Goal: Task Accomplishment & Management: Use online tool/utility

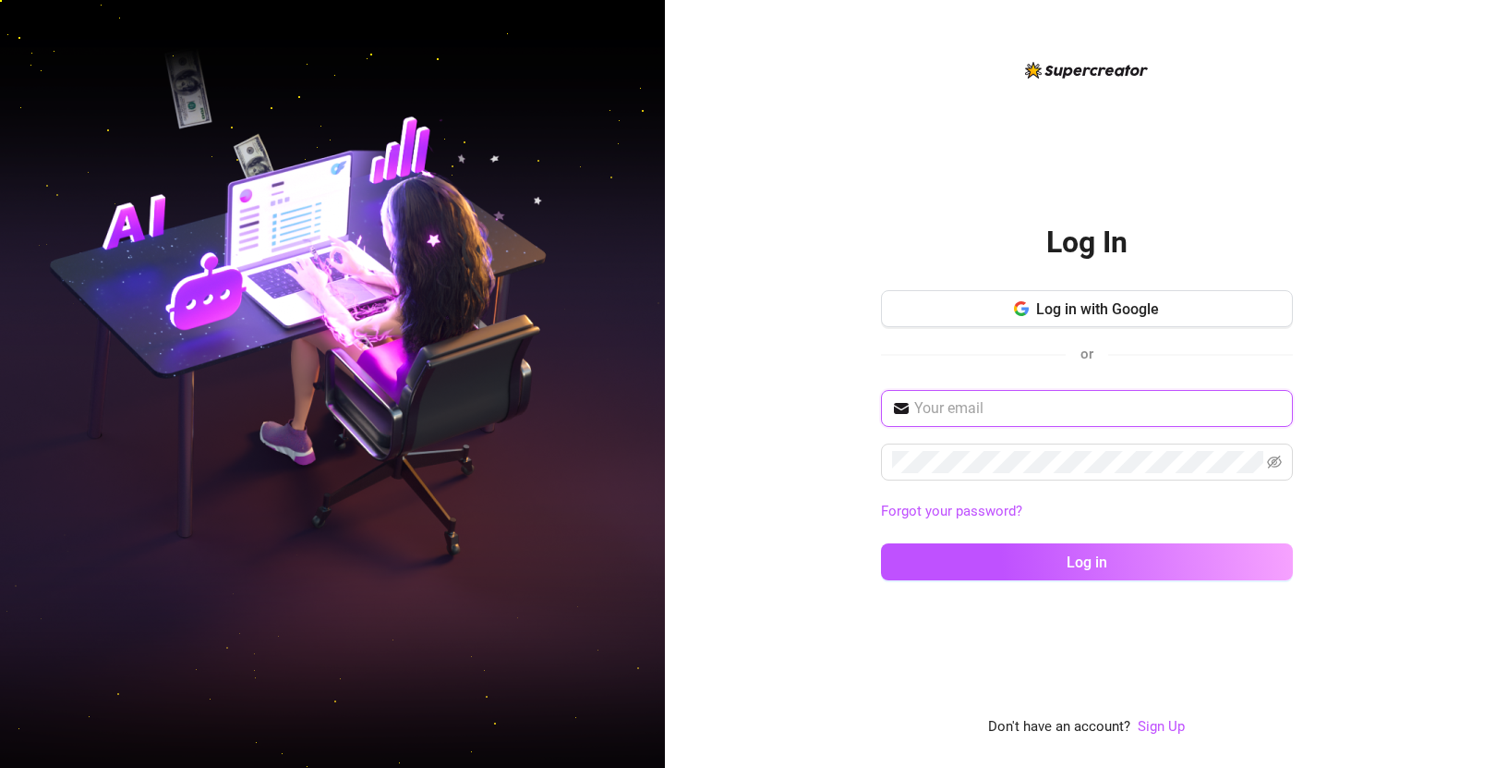
click at [1063, 399] on input "text" at bounding box center [1098, 408] width 368 height 22
type input "[EMAIL_ADDRESS][DOMAIN_NAME]"
click at [1277, 453] on span at bounding box center [1274, 462] width 15 height 22
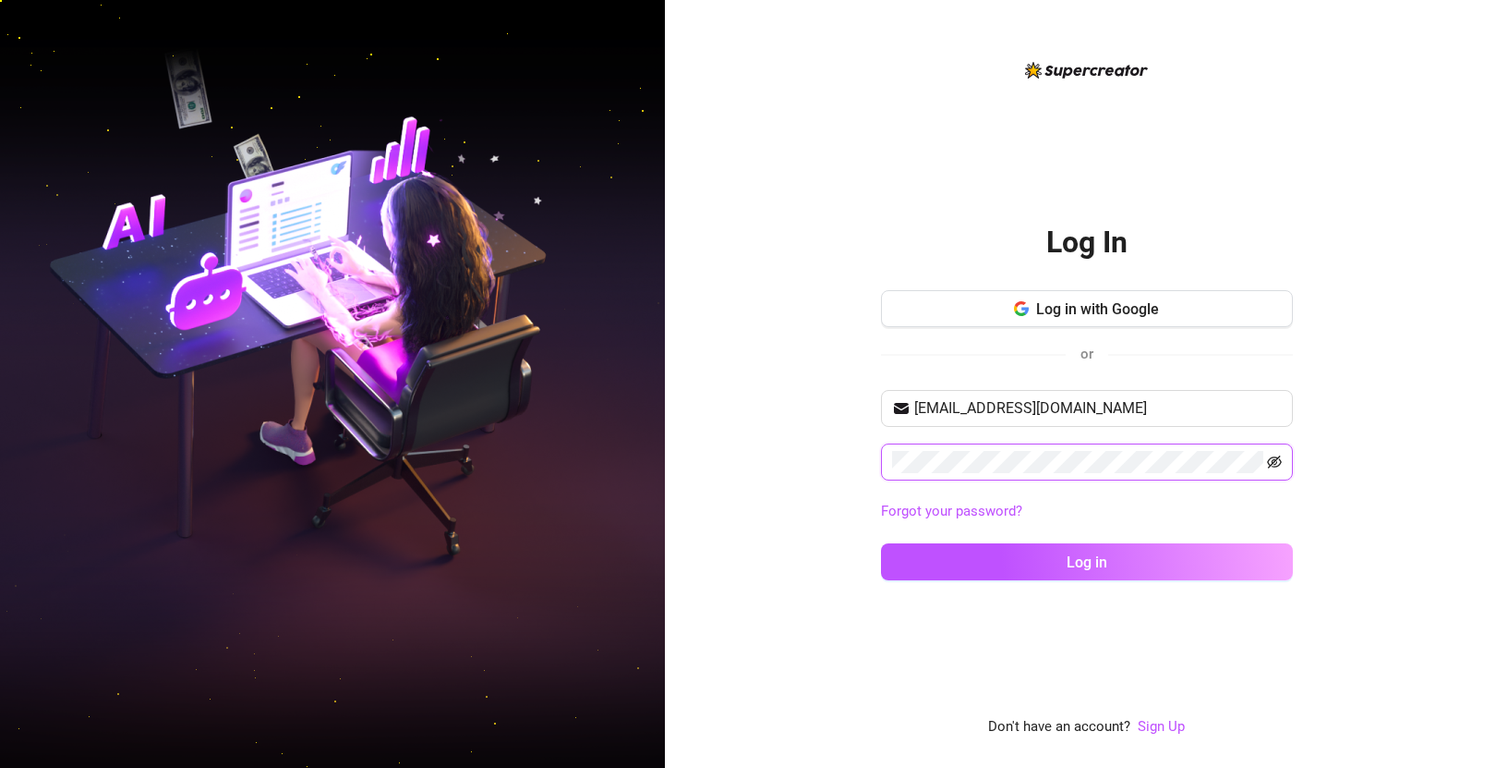
click at [1277, 455] on icon "eye-invisible" at bounding box center [1274, 461] width 15 height 15
click at [881, 543] on button "Log in" at bounding box center [1087, 561] width 412 height 37
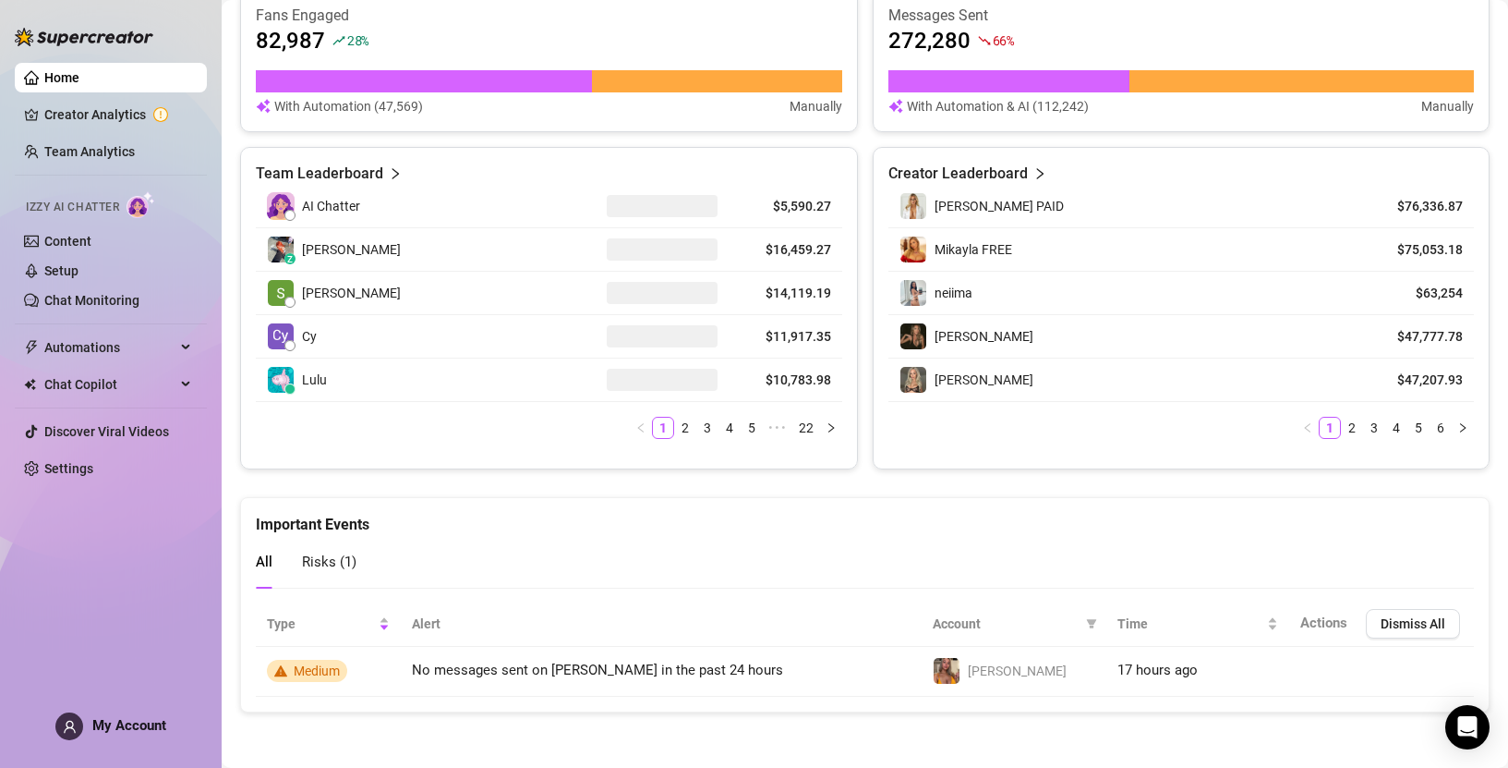
scroll to position [700, 0]
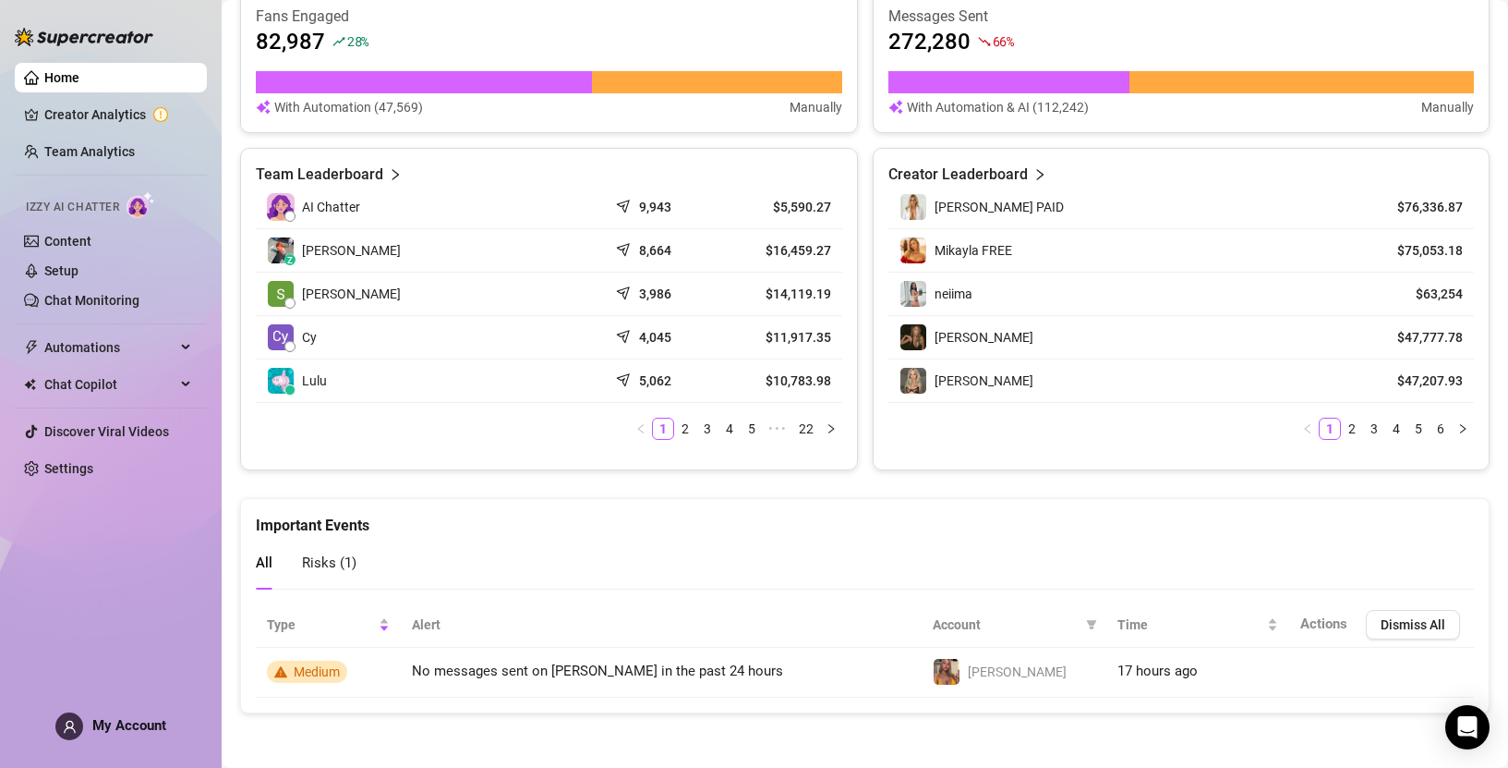
click at [338, 567] on span "Risks ( 1 )" at bounding box center [329, 562] width 55 height 17
click at [270, 563] on span "All" at bounding box center [264, 562] width 17 height 17
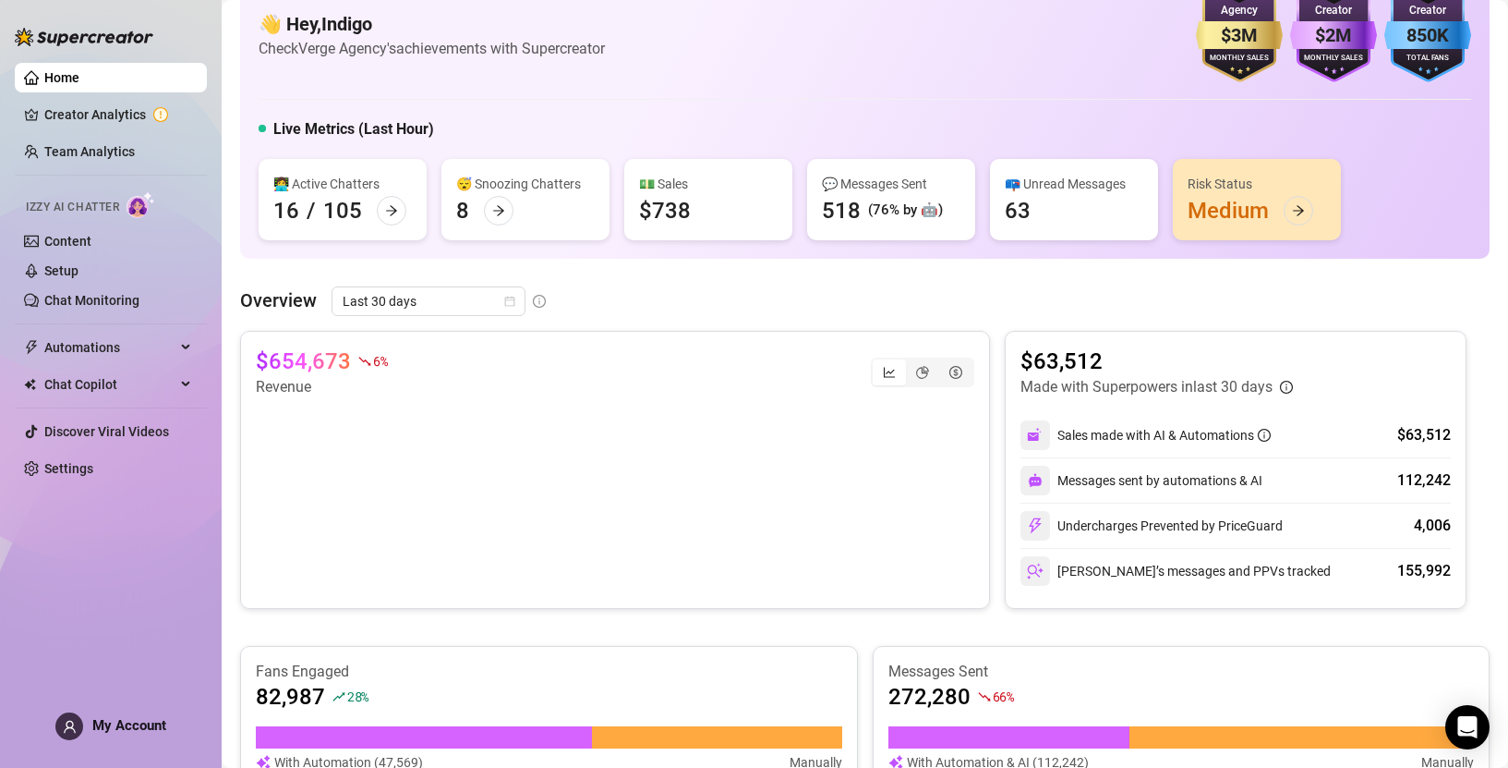
scroll to position [0, 0]
